Goal: Use online tool/utility: Utilize a website feature to perform a specific function

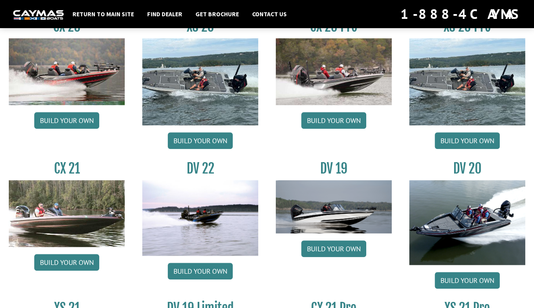
scroll to position [866, 0]
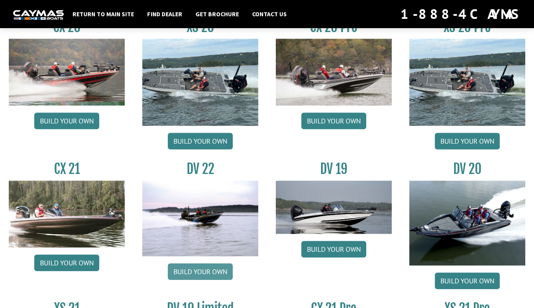
click at [199, 267] on link "Build your own" at bounding box center [200, 271] width 65 height 17
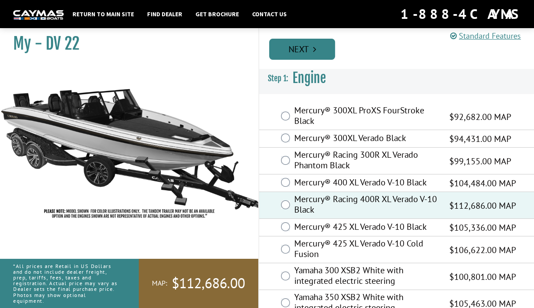
click at [304, 52] on link "Next" at bounding box center [302, 49] width 66 height 21
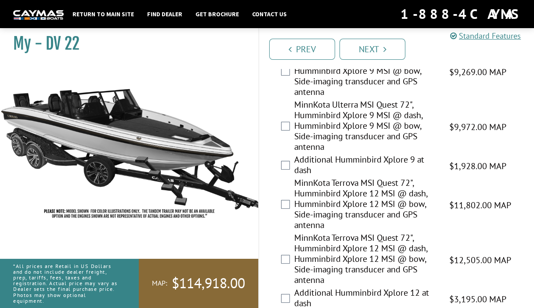
scroll to position [278, 0]
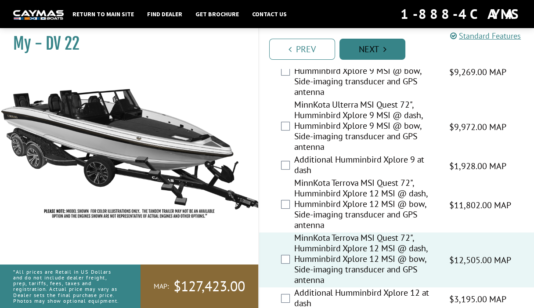
click at [375, 47] on link "Next" at bounding box center [372, 49] width 66 height 21
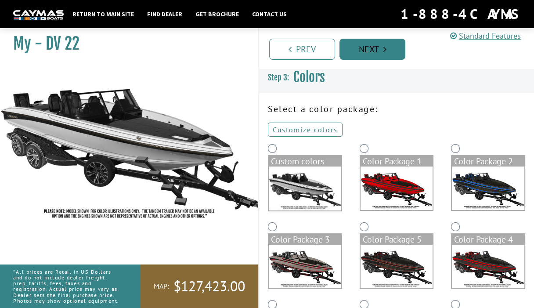
scroll to position [0, 0]
click at [475, 176] on img at bounding box center [487, 187] width 72 height 43
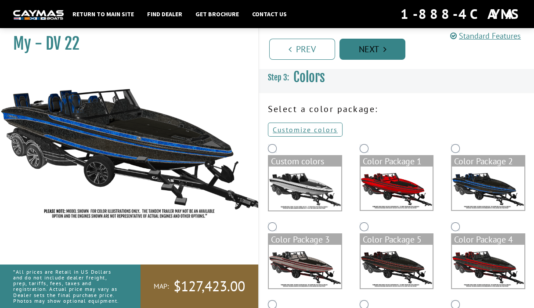
click at [375, 50] on link "Next" at bounding box center [372, 49] width 66 height 21
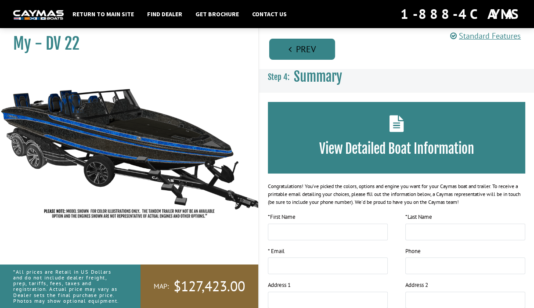
click at [309, 49] on link "Prev" at bounding box center [302, 49] width 66 height 21
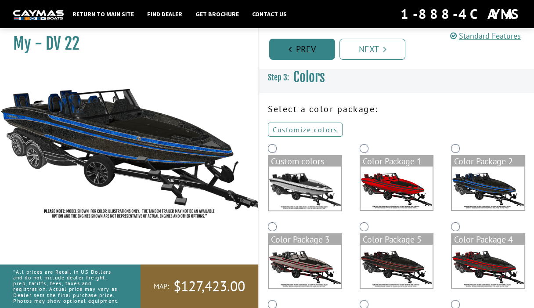
click at [309, 49] on link "Prev" at bounding box center [302, 49] width 66 height 21
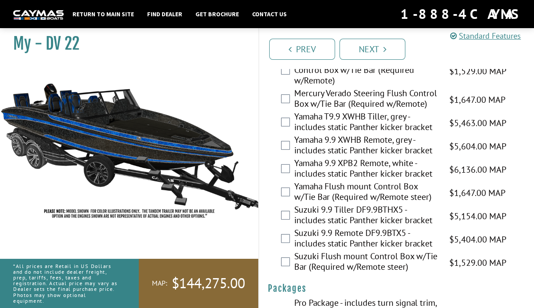
scroll to position [2695, 0]
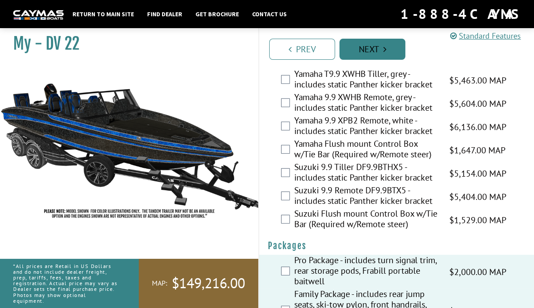
click at [379, 49] on link "Next" at bounding box center [372, 49] width 66 height 21
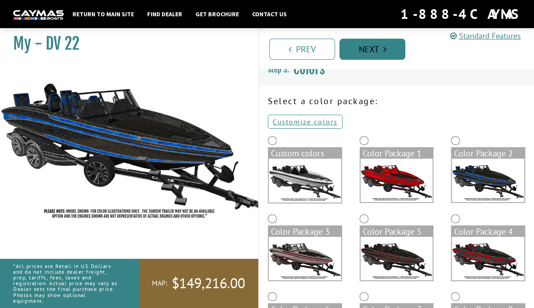
scroll to position [0, 0]
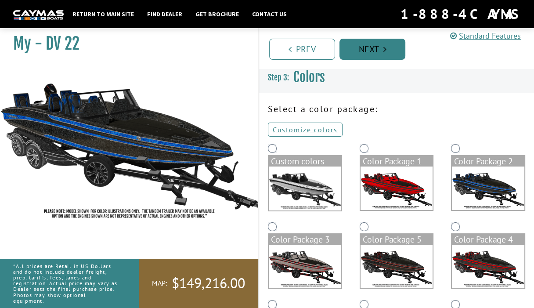
click at [379, 49] on link "Next" at bounding box center [372, 49] width 66 height 21
